Goal: Obtain resource: Obtain resource

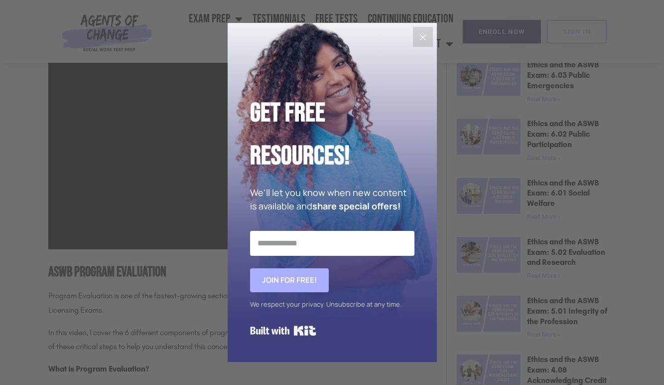
scroll to position [548, 0]
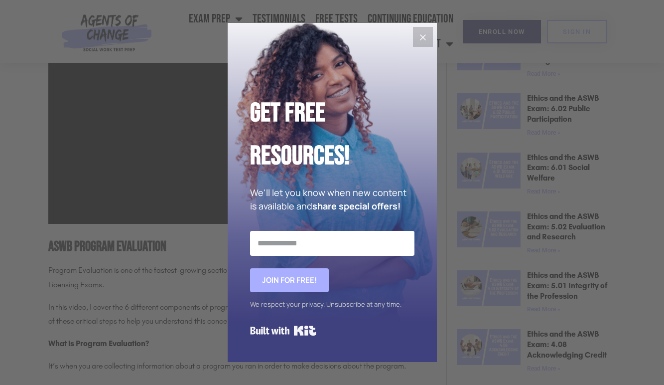
click at [423, 39] on icon "Close" at bounding box center [423, 37] width 12 height 12
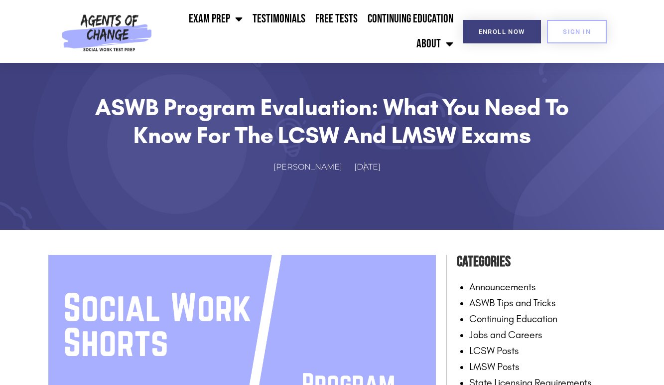
scroll to position [0, 0]
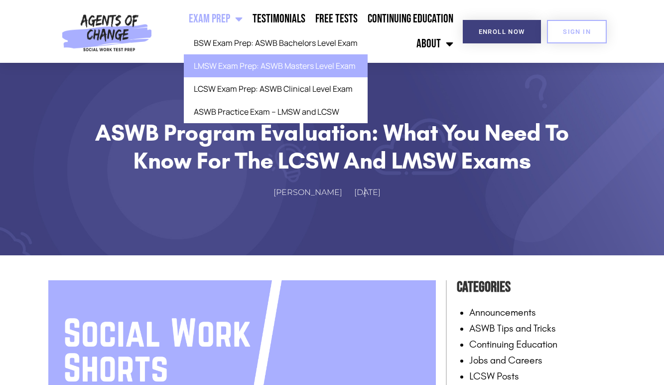
click at [231, 67] on link "LMSW Exam Prep: ASWB Masters Level Exam" at bounding box center [276, 65] width 184 height 23
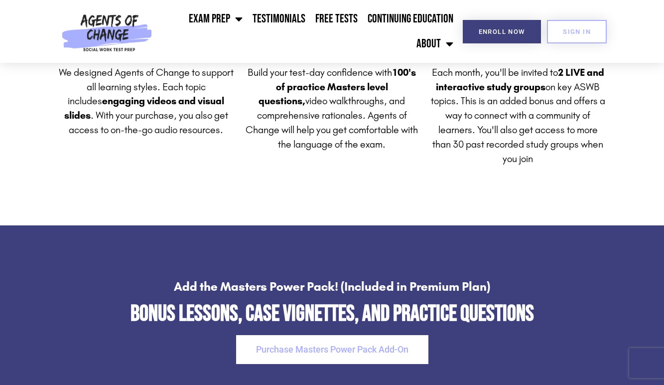
scroll to position [2441, 0]
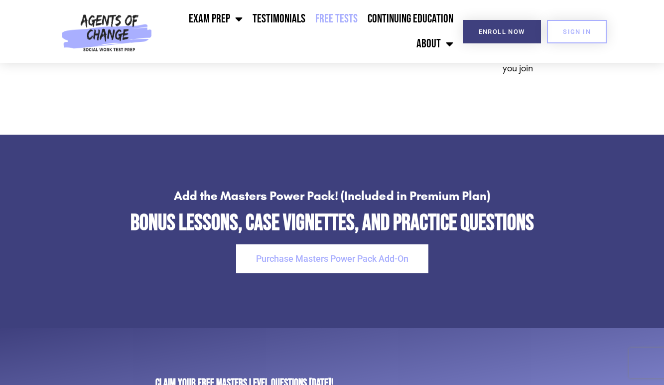
click at [338, 16] on link "Free Tests" at bounding box center [336, 18] width 52 height 25
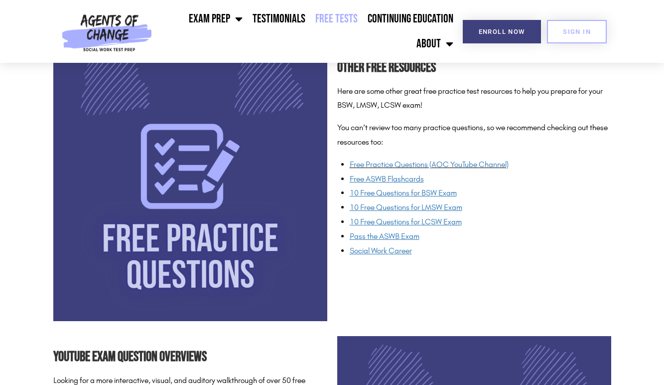
scroll to position [797, 0]
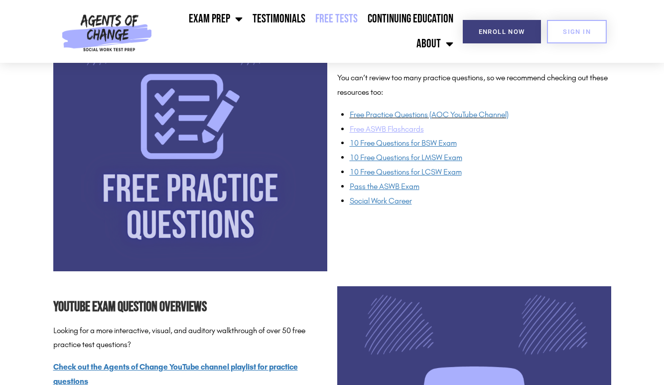
click at [400, 127] on u "Free ASWB Flashcards" at bounding box center [387, 128] width 74 height 9
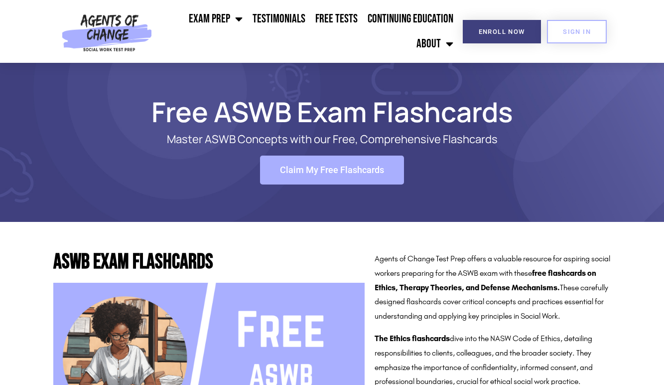
click at [312, 164] on link "Claim My Free Flashcards" at bounding box center [332, 169] width 144 height 29
